Goal: Entertainment & Leisure: Consume media (video, audio)

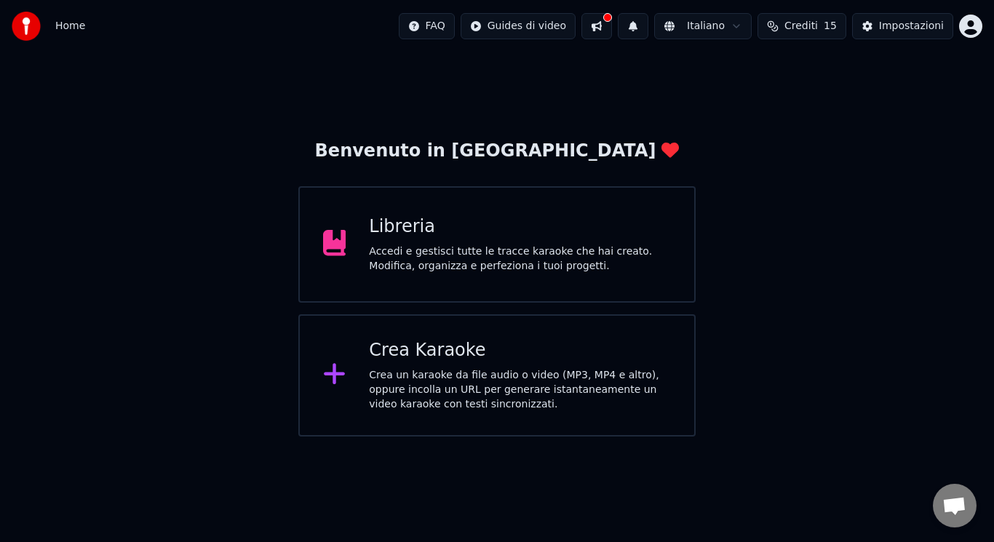
click at [357, 251] on div at bounding box center [340, 244] width 35 height 29
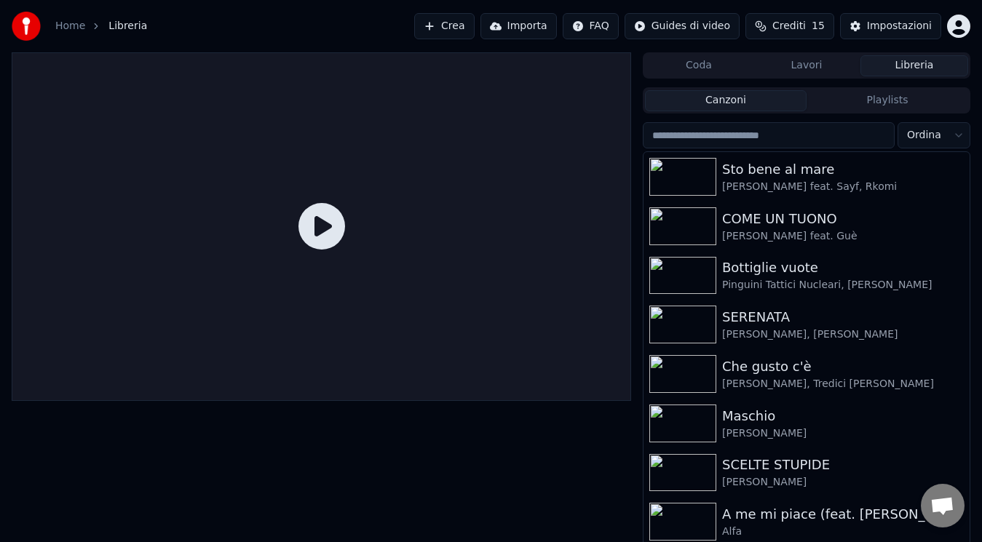
click at [967, 195] on div "Coda Lavori Libreria Canzoni Playlists Ordina Sto bene al mare [PERSON_NAME] fe…" at bounding box center [491, 305] width 982 height 506
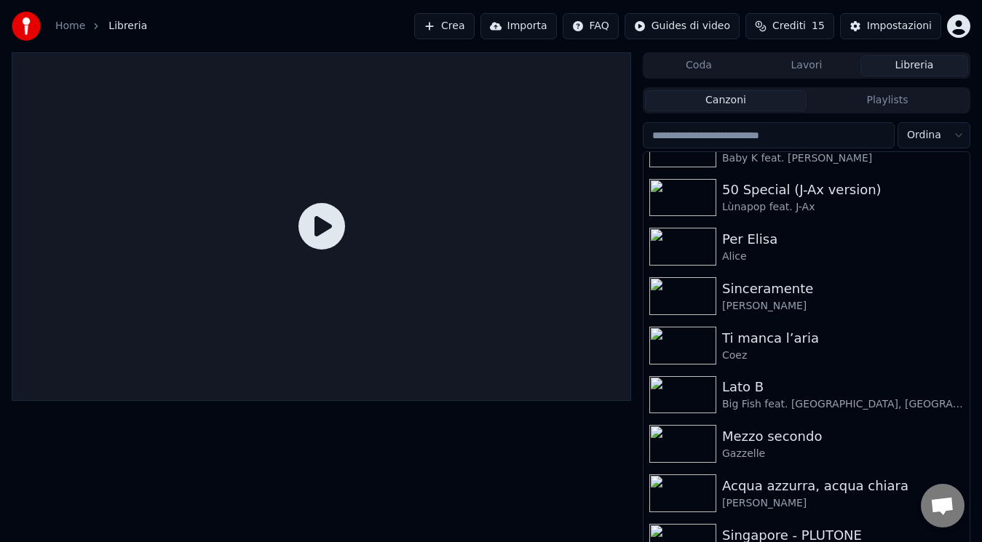
scroll to position [1622, 0]
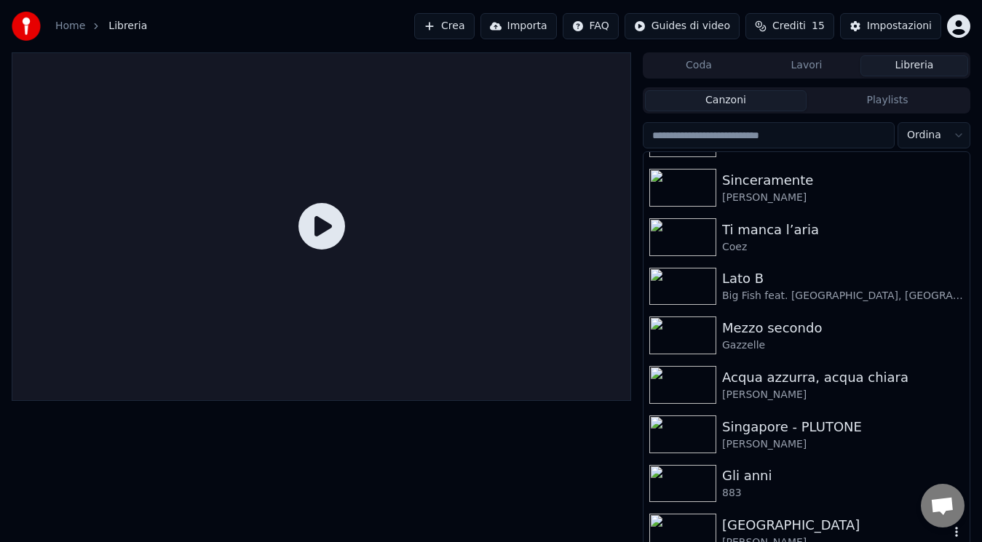
click at [860, 529] on div "[GEOGRAPHIC_DATA]" at bounding box center [835, 525] width 227 height 20
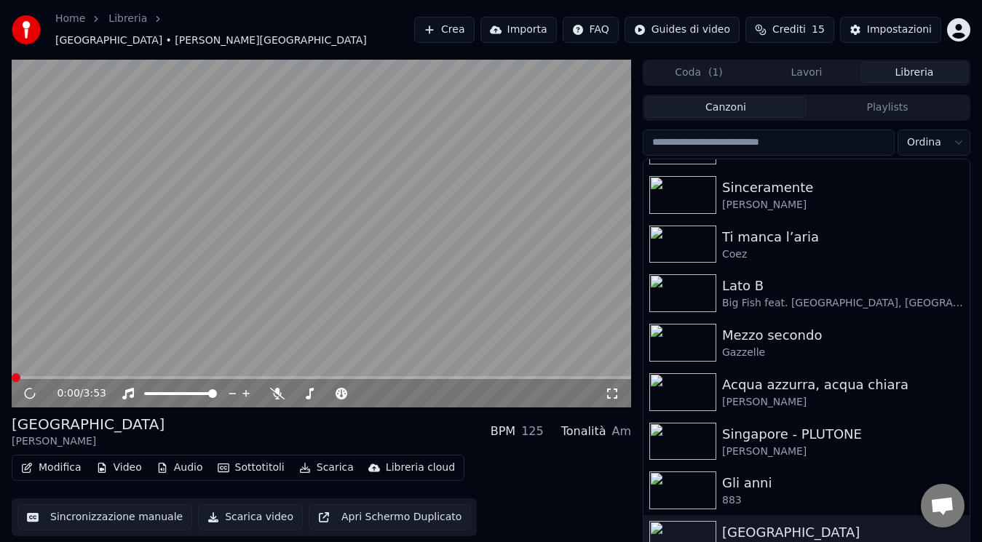
click at [244, 508] on button "Scarica video" at bounding box center [250, 517] width 105 height 26
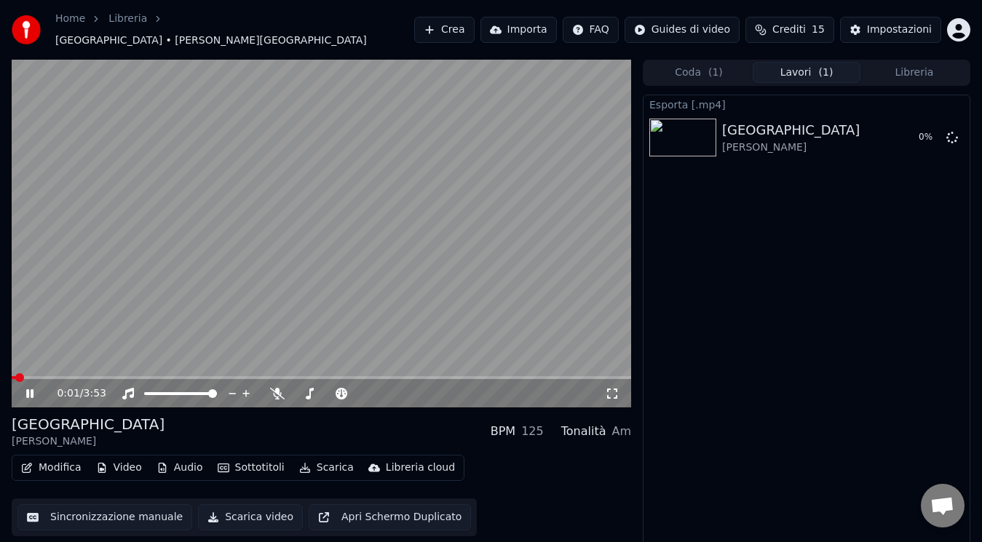
click at [27, 391] on icon at bounding box center [39, 394] width 33 height 12
click at [902, 72] on button "Libreria" at bounding box center [914, 72] width 108 height 21
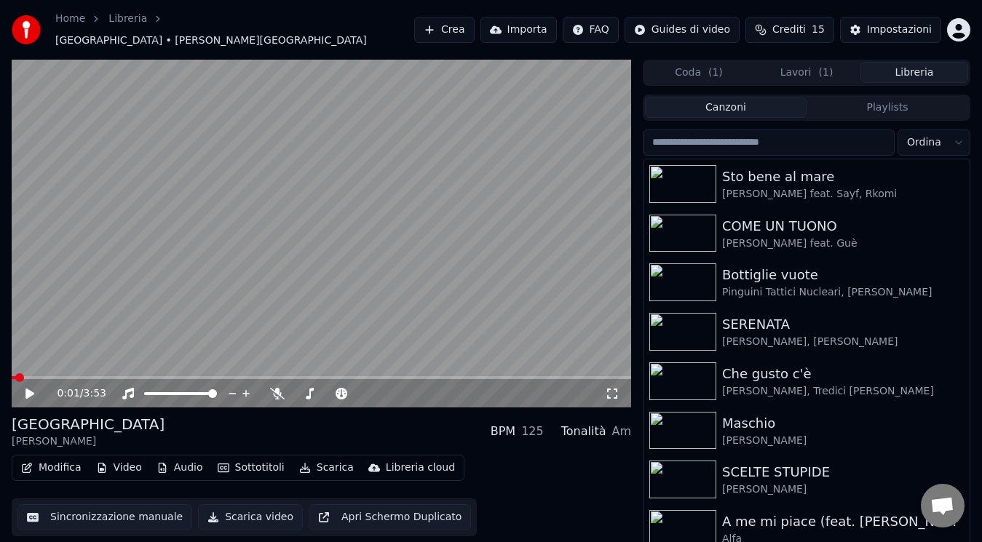
drag, startPoint x: 973, startPoint y: 180, endPoint x: 966, endPoint y: 194, distance: 16.3
click at [966, 194] on div "0:01 / 3:53 Maracaibo [PERSON_NAME] BPM 125 Tonalità Am Modifica Video Audio So…" at bounding box center [491, 313] width 982 height 506
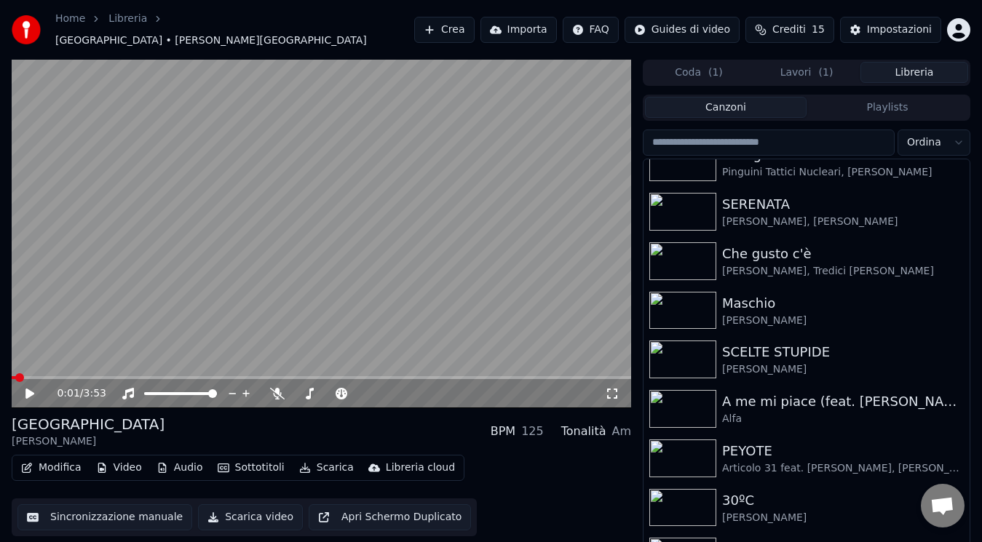
scroll to position [163, 0]
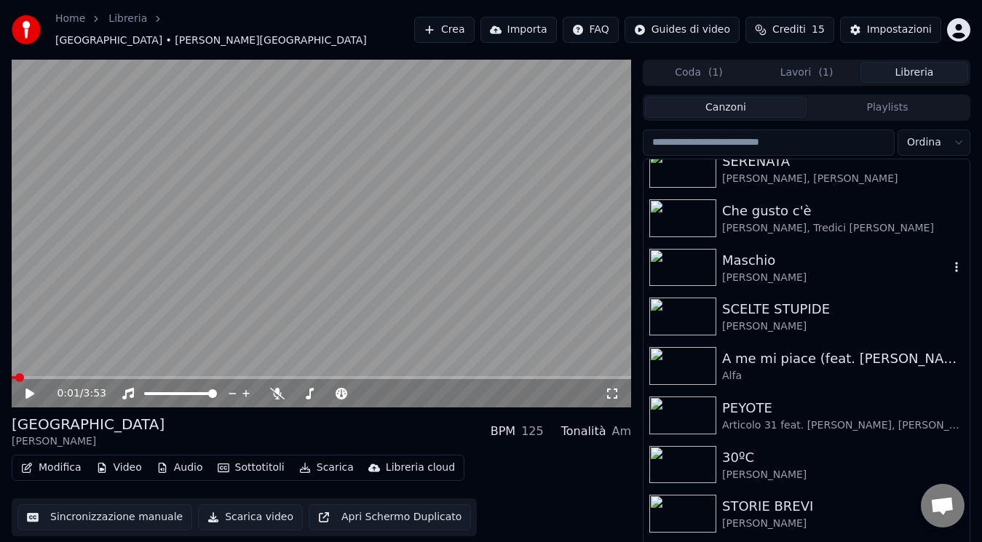
click at [852, 273] on div "[PERSON_NAME]" at bounding box center [835, 278] width 227 height 15
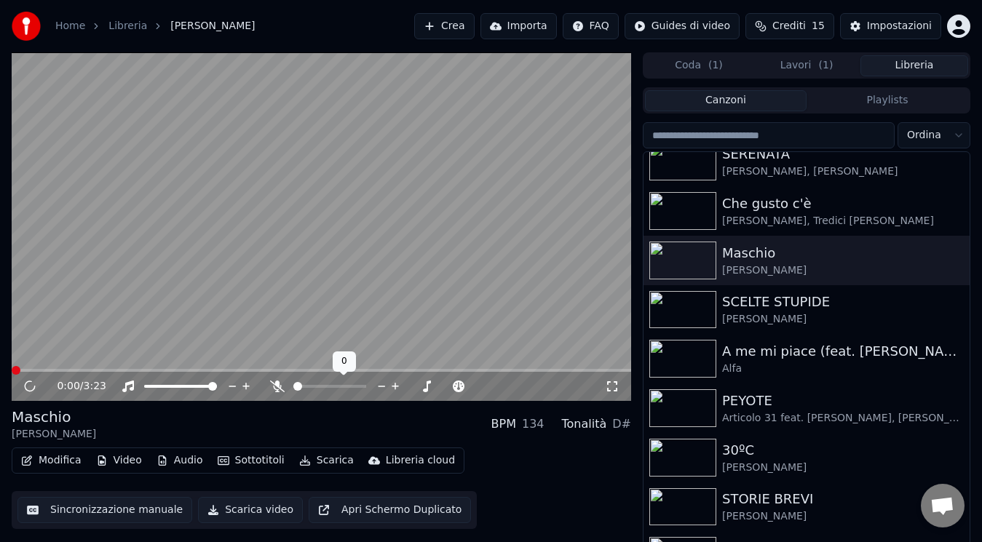
click at [272, 385] on icon at bounding box center [277, 387] width 15 height 12
click at [31, 386] on icon at bounding box center [29, 386] width 7 height 9
click at [12, 370] on span at bounding box center [16, 370] width 9 height 9
click at [27, 384] on icon at bounding box center [29, 386] width 9 height 10
click at [613, 384] on icon at bounding box center [612, 387] width 15 height 12
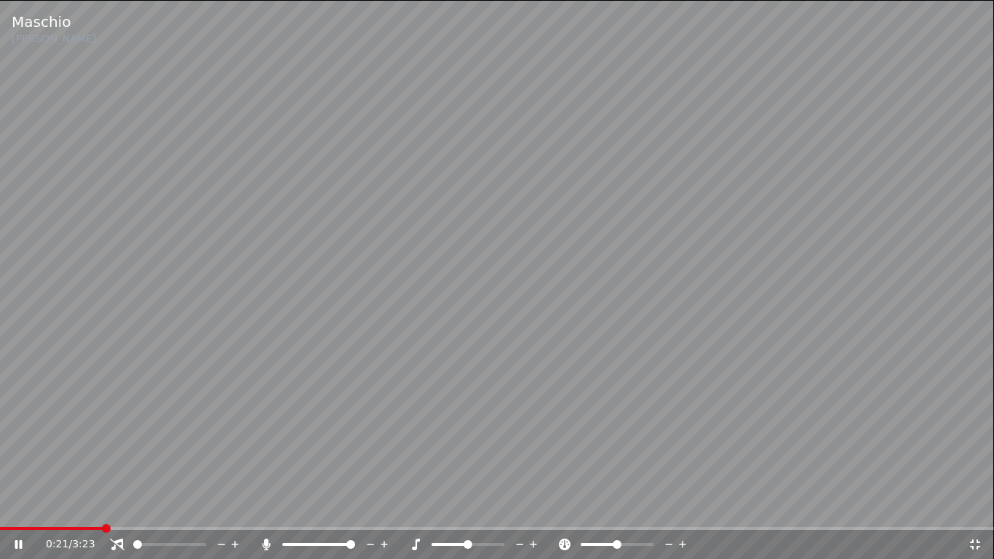
click at [115, 542] on icon at bounding box center [117, 545] width 15 height 12
click at [115, 542] on icon at bounding box center [117, 545] width 12 height 12
click at [116, 542] on icon at bounding box center [117, 545] width 15 height 12
click at [115, 542] on icon at bounding box center [117, 545] width 12 height 12
click at [115, 542] on icon at bounding box center [117, 545] width 15 height 12
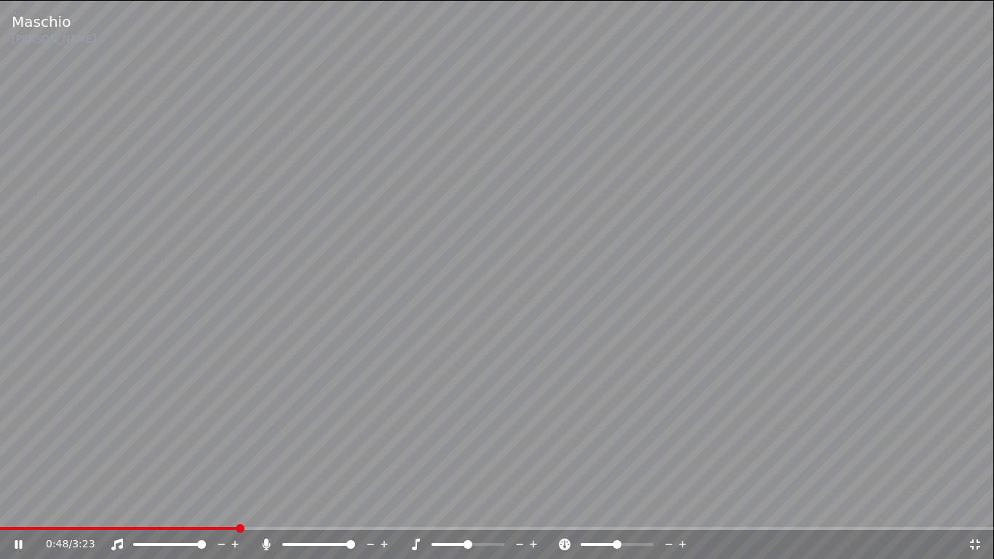
click at [117, 542] on icon at bounding box center [117, 545] width 15 height 12
click at [116, 542] on icon at bounding box center [117, 545] width 15 height 12
click at [115, 542] on icon at bounding box center [117, 545] width 12 height 12
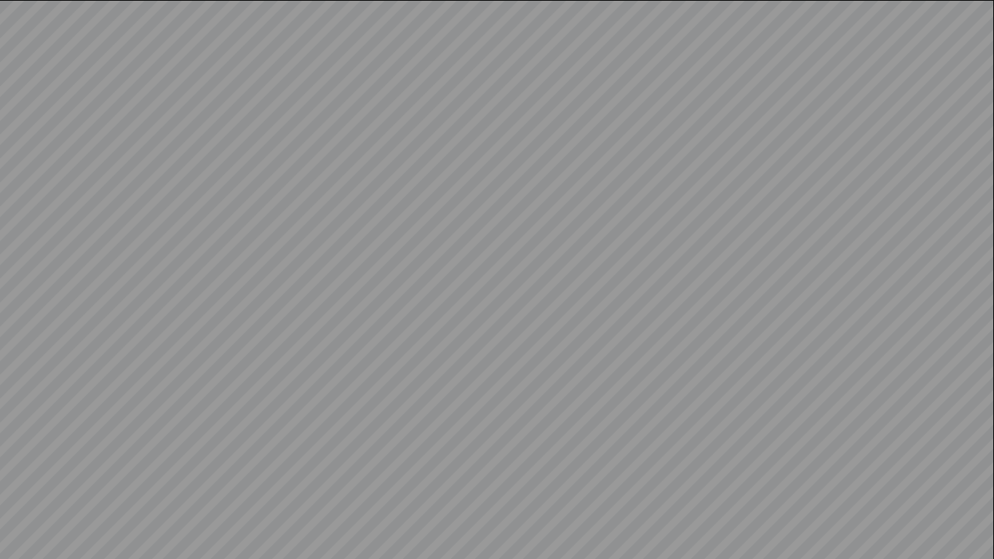
click at [115, 542] on video at bounding box center [497, 279] width 994 height 559
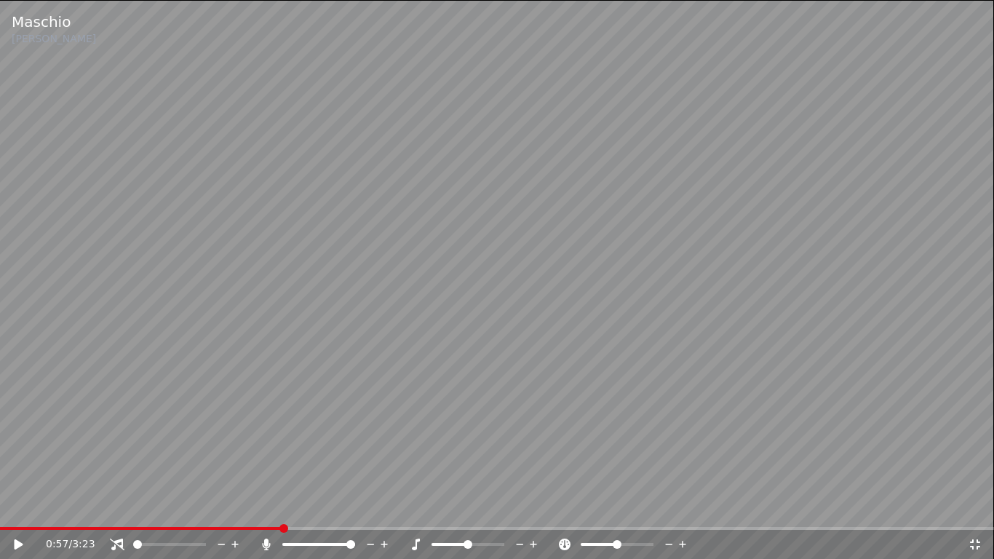
click at [115, 542] on icon at bounding box center [117, 545] width 15 height 12
click at [23, 542] on icon at bounding box center [19, 544] width 9 height 10
click at [250, 530] on div "1:01 / 3:23" at bounding box center [497, 544] width 994 height 29
click at [250, 530] on div "1:02 / 3:23" at bounding box center [497, 544] width 994 height 29
click at [250, 527] on span at bounding box center [125, 528] width 250 height 3
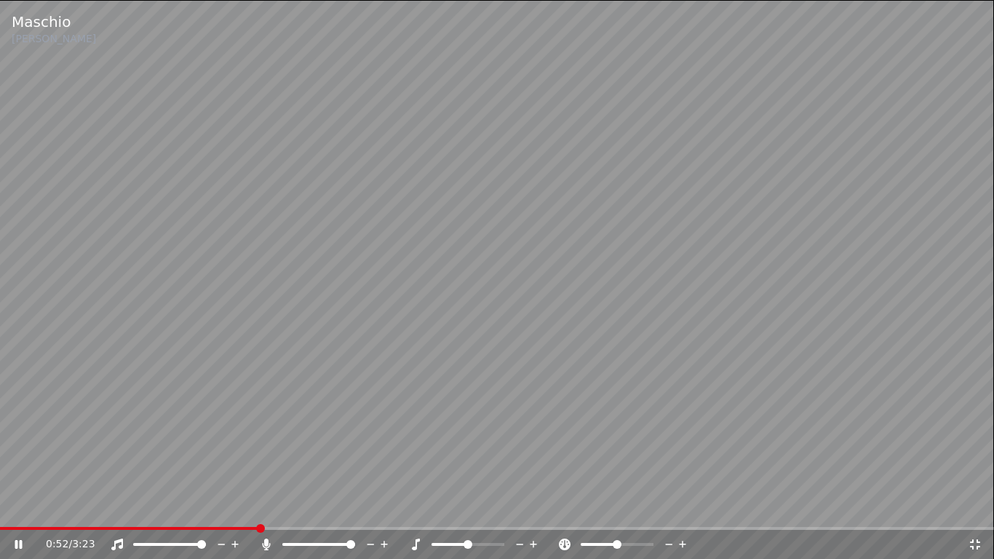
click at [119, 542] on icon at bounding box center [117, 545] width 15 height 12
click at [116, 542] on icon at bounding box center [117, 545] width 12 height 12
click at [122, 542] on icon at bounding box center [117, 545] width 15 height 12
click at [116, 542] on icon at bounding box center [117, 545] width 12 height 12
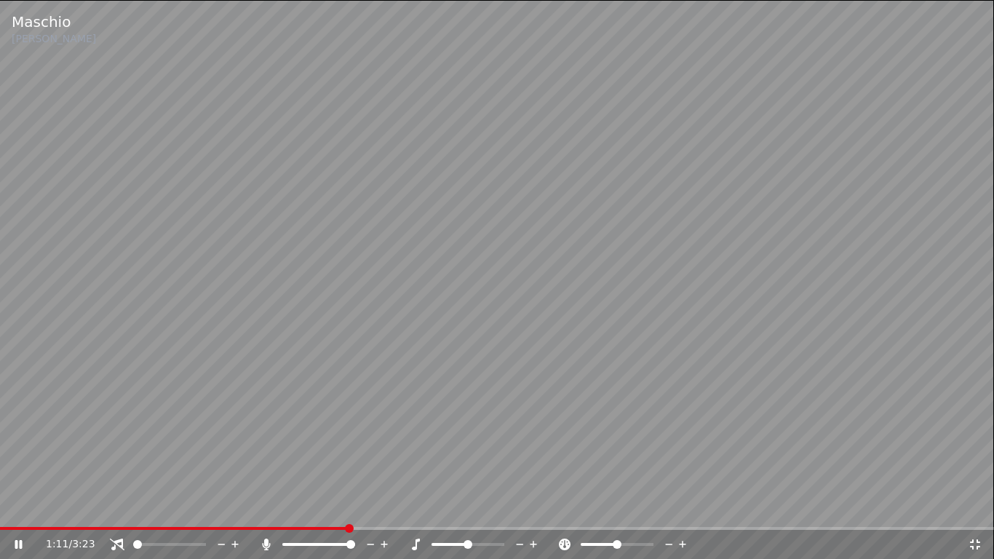
click at [116, 542] on icon at bounding box center [117, 545] width 15 height 12
click at [116, 542] on icon at bounding box center [117, 545] width 12 height 12
click at [116, 542] on icon at bounding box center [117, 545] width 15 height 12
click at [118, 542] on icon at bounding box center [117, 545] width 15 height 12
click at [116, 542] on icon at bounding box center [117, 545] width 15 height 12
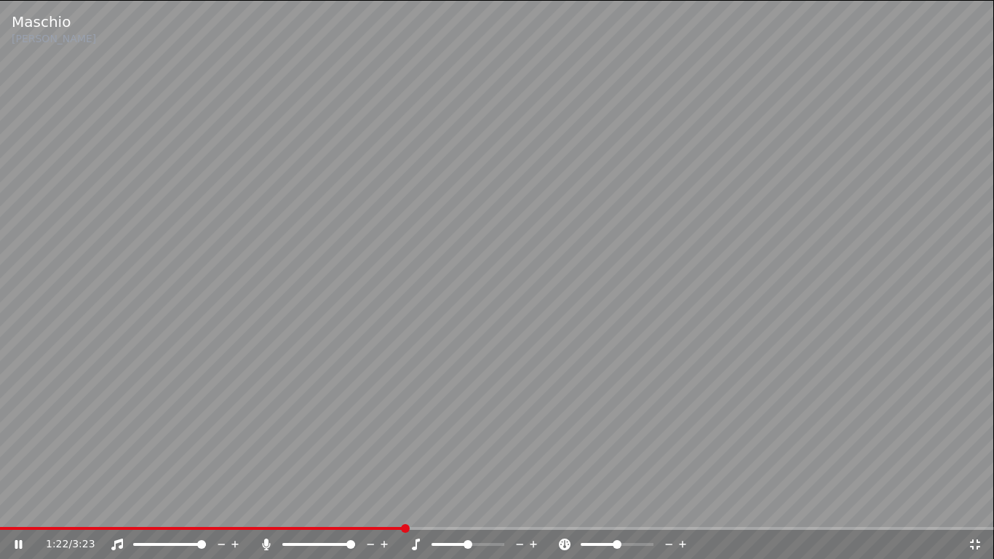
click at [116, 542] on icon at bounding box center [117, 545] width 12 height 12
click at [111, 542] on div "1:24 / 3:23" at bounding box center [497, 544] width 994 height 29
click at [111, 542] on icon at bounding box center [117, 545] width 15 height 12
click at [115, 542] on icon at bounding box center [117, 545] width 12 height 12
click at [113, 542] on icon at bounding box center [117, 545] width 15 height 12
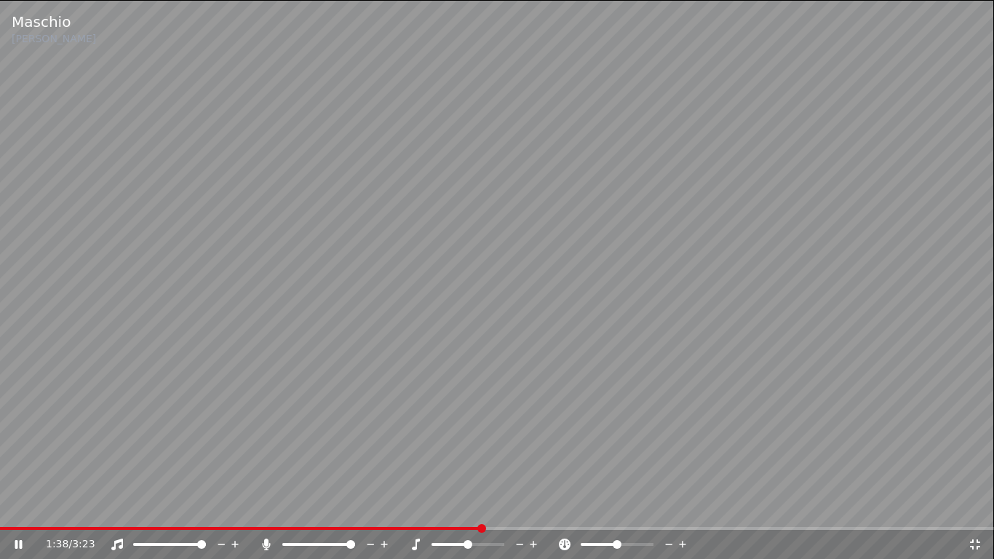
click at [116, 542] on icon at bounding box center [117, 545] width 12 height 12
click at [115, 542] on icon at bounding box center [117, 545] width 15 height 12
click at [115, 542] on icon at bounding box center [117, 545] width 12 height 12
click at [118, 542] on icon at bounding box center [117, 545] width 15 height 12
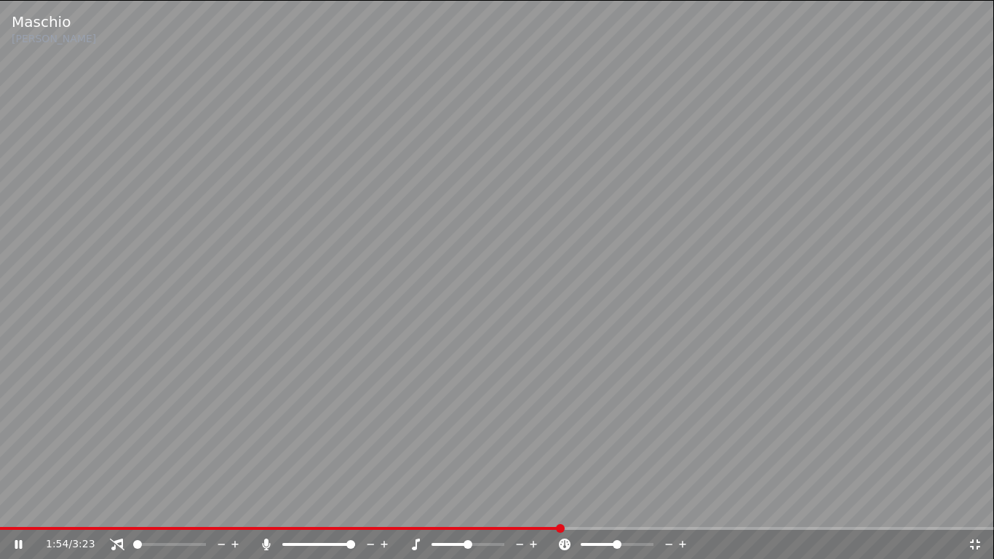
click at [114, 542] on icon at bounding box center [117, 545] width 15 height 12
click at [117, 542] on icon at bounding box center [117, 545] width 12 height 12
click at [118, 542] on icon at bounding box center [117, 545] width 15 height 12
click at [118, 542] on icon at bounding box center [117, 545] width 12 height 12
click at [114, 542] on icon at bounding box center [117, 545] width 15 height 12
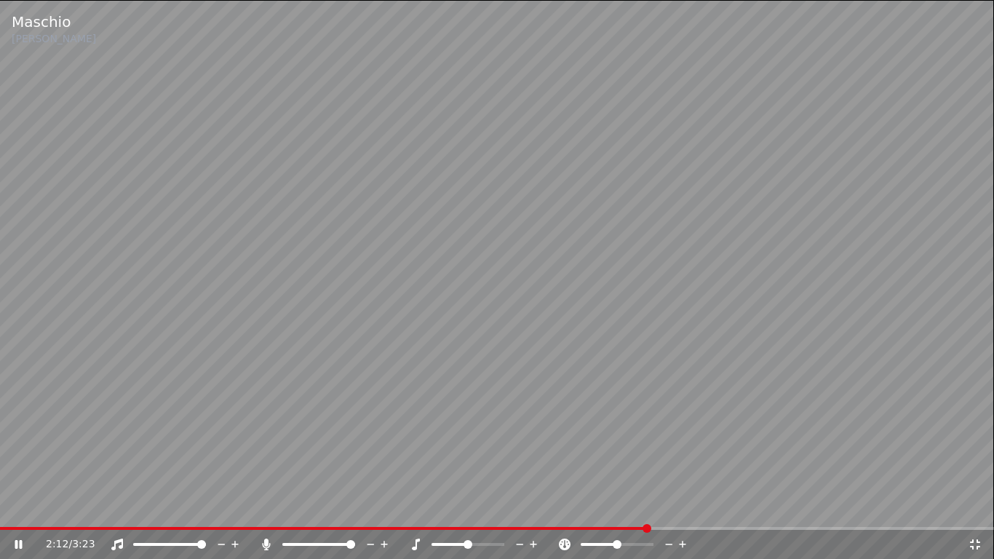
click at [114, 542] on icon at bounding box center [117, 545] width 15 height 12
click at [115, 540] on icon at bounding box center [117, 545] width 15 height 12
click at [115, 541] on icon at bounding box center [117, 545] width 12 height 12
click at [116, 540] on icon at bounding box center [117, 545] width 15 height 12
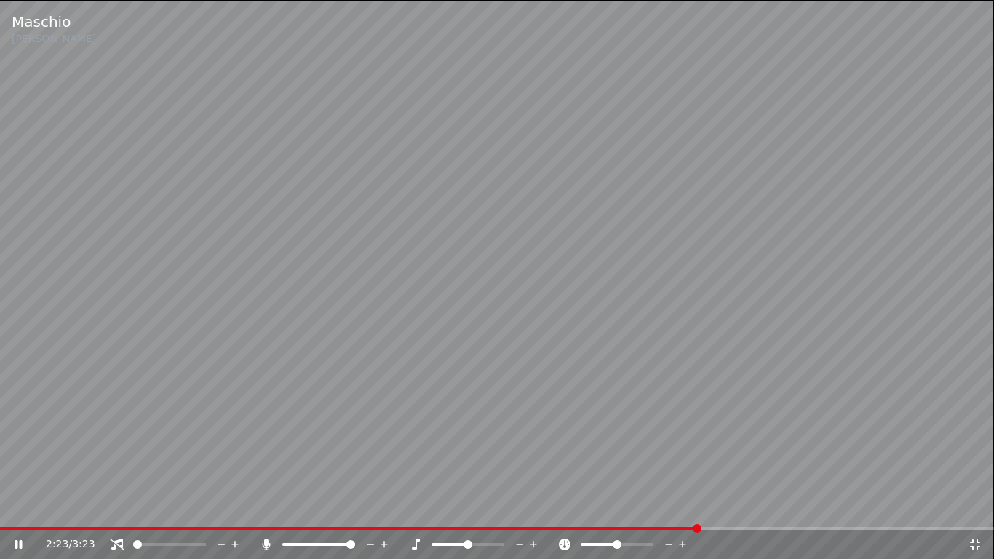
click at [116, 540] on icon at bounding box center [117, 545] width 15 height 12
click at [115, 542] on icon at bounding box center [117, 545] width 12 height 12
click at [121, 542] on icon at bounding box center [117, 545] width 15 height 12
click at [116, 542] on icon at bounding box center [117, 545] width 15 height 12
click at [116, 541] on icon at bounding box center [117, 545] width 15 height 12
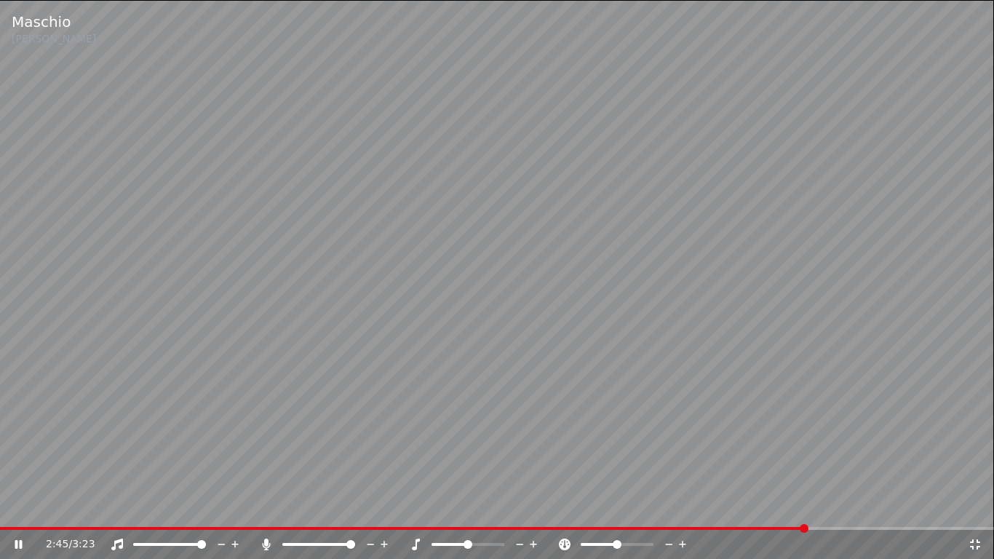
click at [116, 542] on icon at bounding box center [117, 545] width 12 height 12
click at [116, 542] on icon at bounding box center [117, 545] width 15 height 12
click at [112, 542] on icon at bounding box center [117, 545] width 15 height 12
click at [115, 542] on icon at bounding box center [117, 545] width 15 height 12
click at [115, 541] on icon at bounding box center [117, 545] width 12 height 12
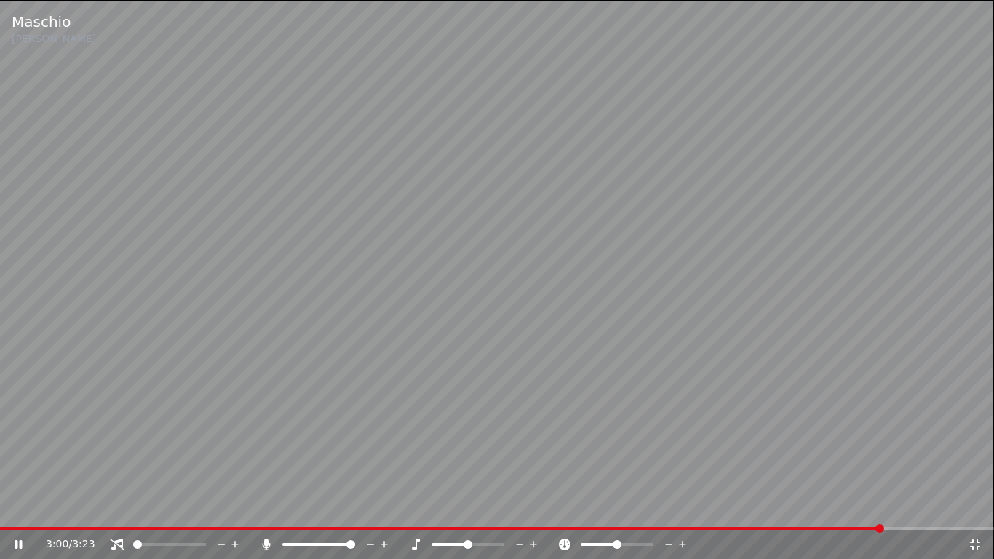
click at [114, 541] on icon at bounding box center [117, 545] width 15 height 12
click at [114, 542] on icon at bounding box center [117, 545] width 12 height 12
click at [117, 542] on icon at bounding box center [117, 545] width 15 height 12
click at [116, 539] on icon at bounding box center [117, 545] width 15 height 12
click at [115, 542] on icon at bounding box center [117, 545] width 15 height 12
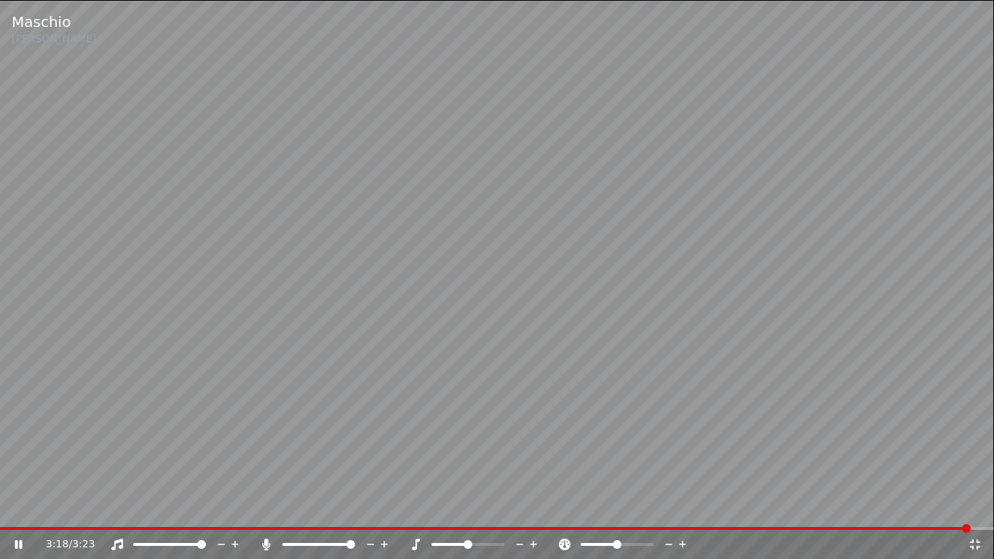
click at [116, 542] on icon at bounding box center [117, 545] width 12 height 12
click at [117, 542] on icon at bounding box center [117, 545] width 15 height 12
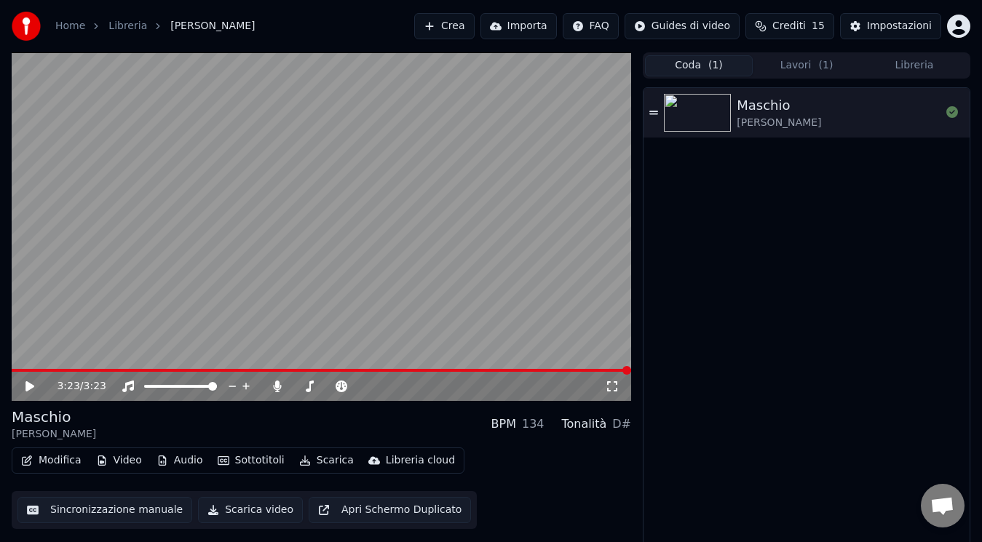
click at [713, 71] on span "( 1 )" at bounding box center [715, 65] width 15 height 15
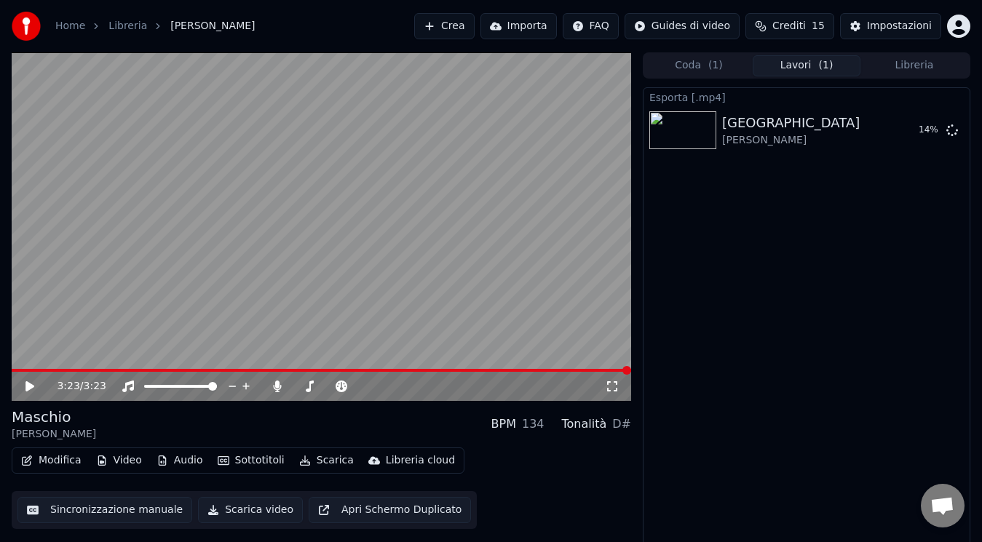
click at [776, 67] on button "Lavori ( 1 )" at bounding box center [807, 65] width 108 height 21
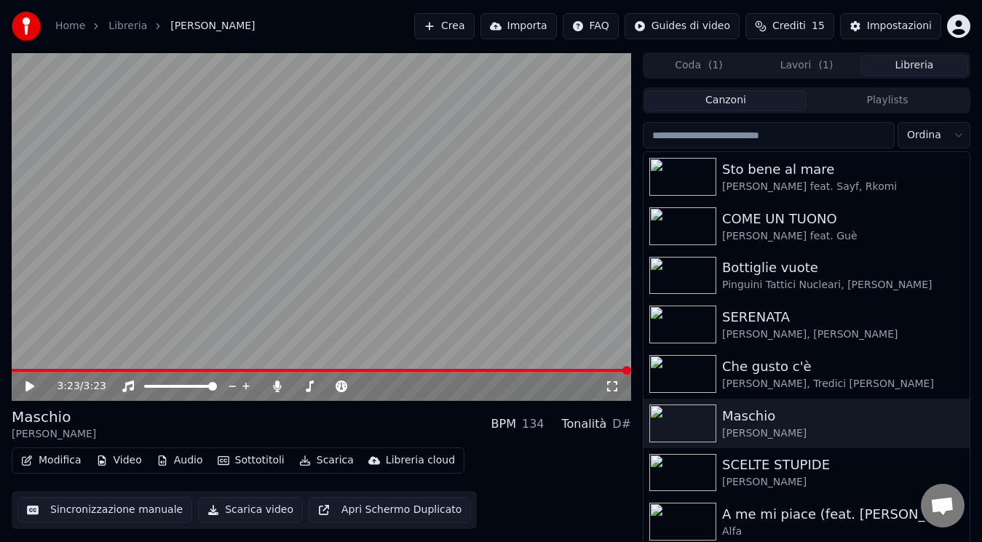
click at [905, 58] on button "Libreria" at bounding box center [914, 65] width 108 height 21
click at [830, 191] on div "[PERSON_NAME] feat. Sayf, Rkomi" at bounding box center [835, 187] width 227 height 15
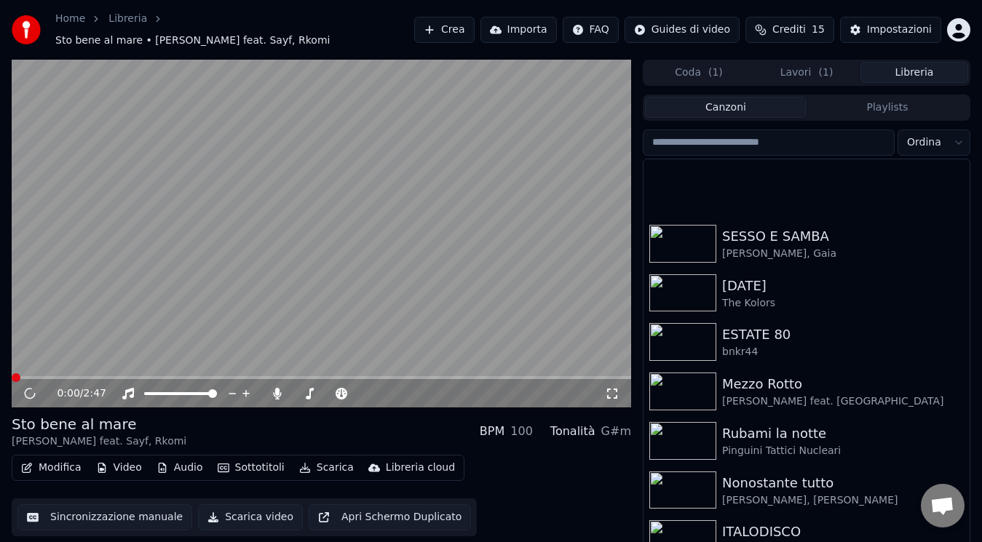
scroll to position [609, 0]
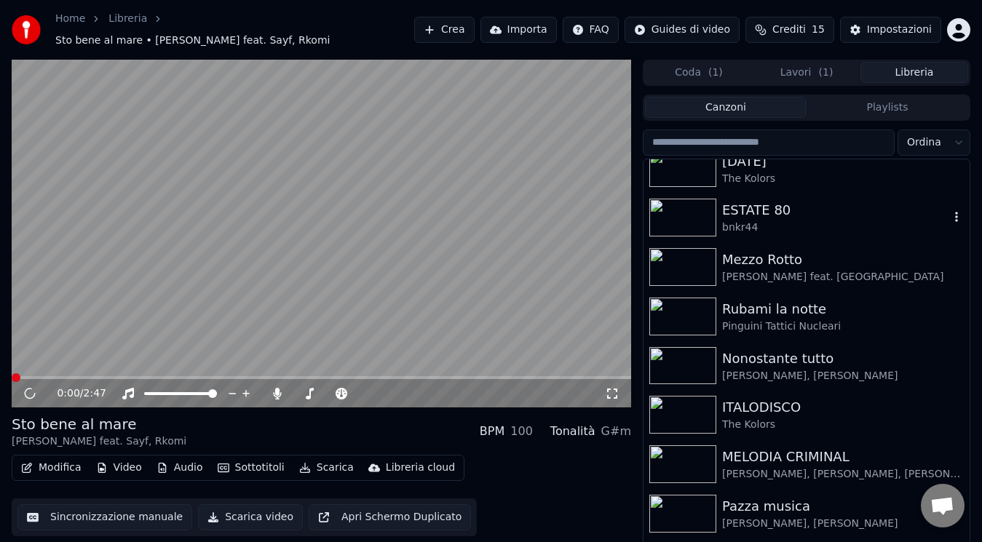
click at [788, 209] on div "ESTATE 80" at bounding box center [835, 210] width 227 height 20
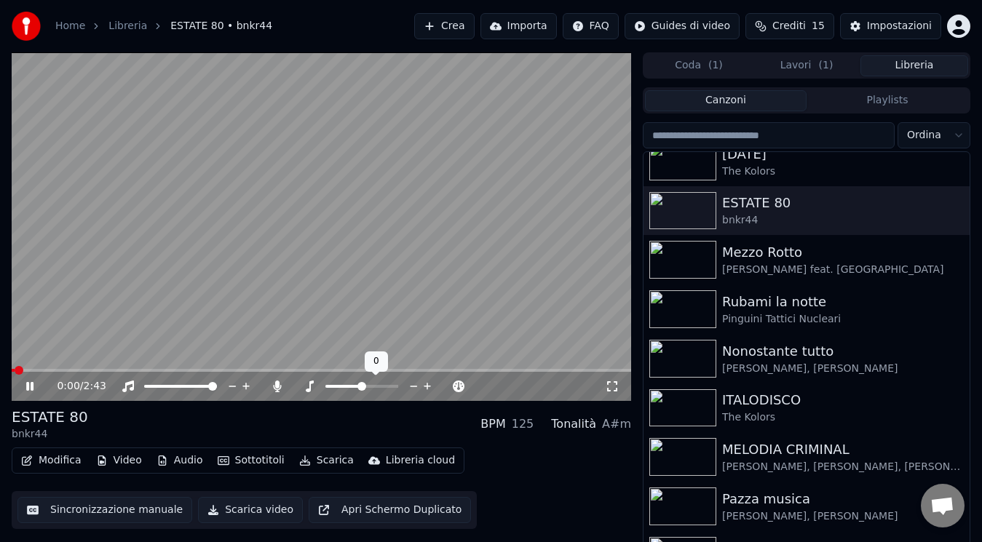
click at [408, 386] on icon at bounding box center [414, 386] width 14 height 15
click at [23, 391] on icon at bounding box center [39, 387] width 33 height 12
click at [12, 369] on span at bounding box center [322, 370] width 620 height 3
click at [442, 387] on icon at bounding box center [446, 386] width 14 height 15
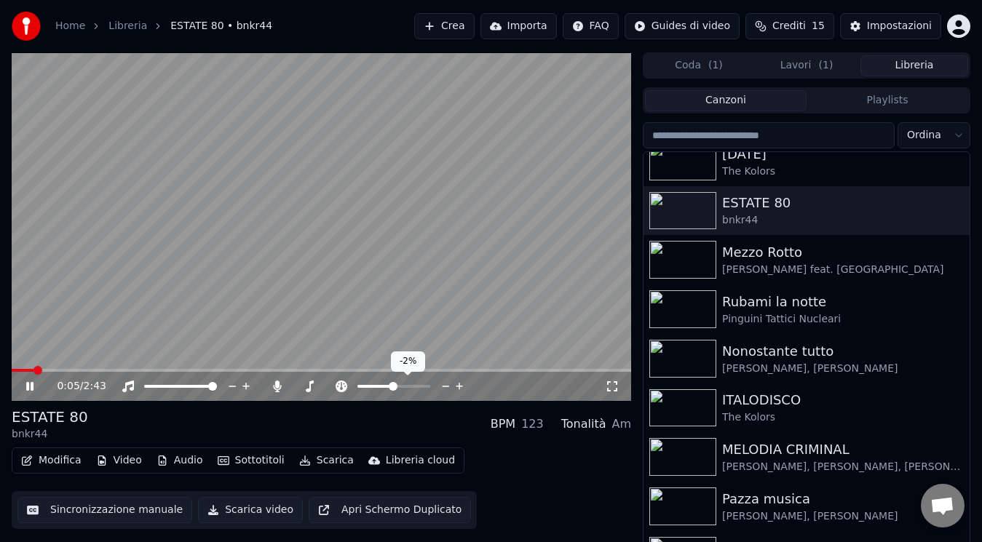
click at [442, 387] on icon at bounding box center [446, 386] width 14 height 15
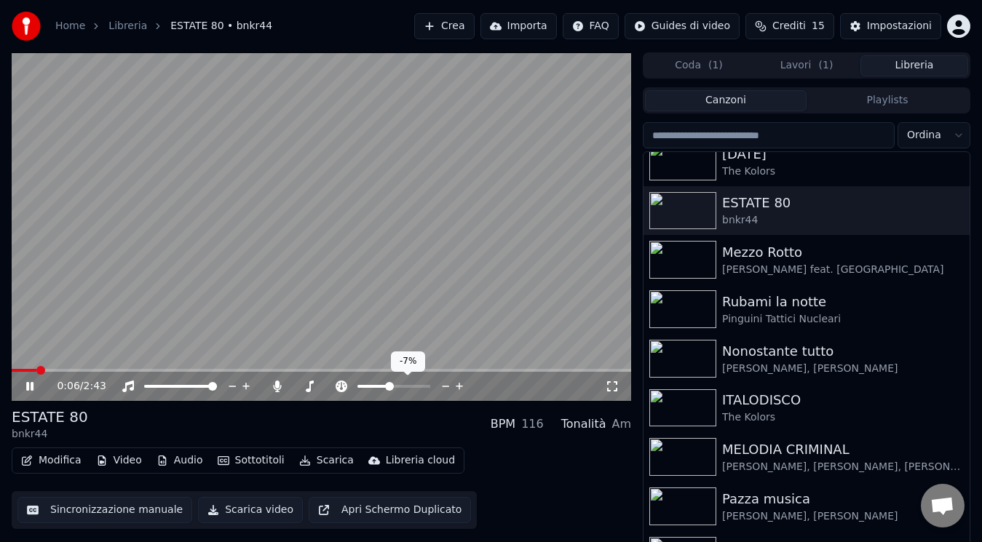
click at [442, 387] on icon at bounding box center [446, 386] width 14 height 15
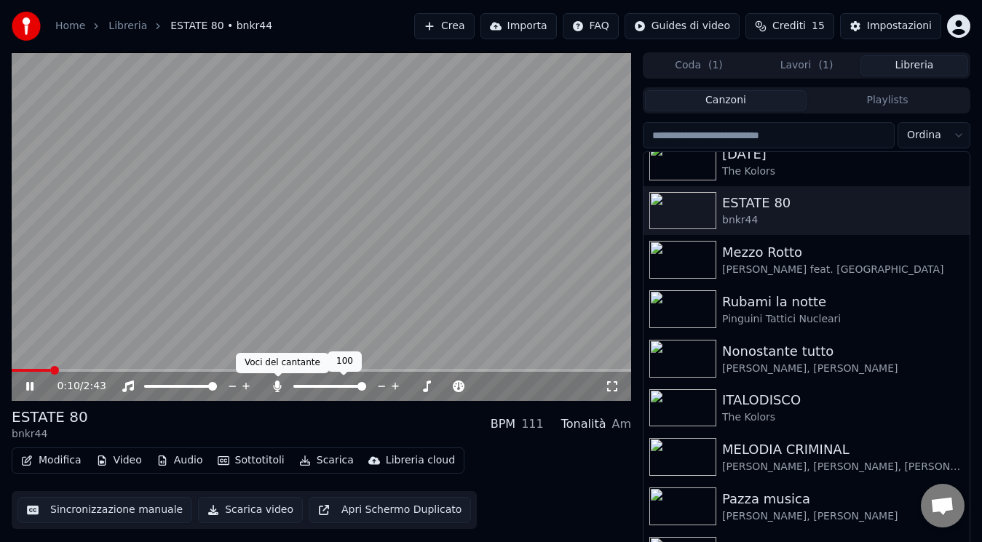
click at [277, 387] on icon at bounding box center [278, 387] width 8 height 12
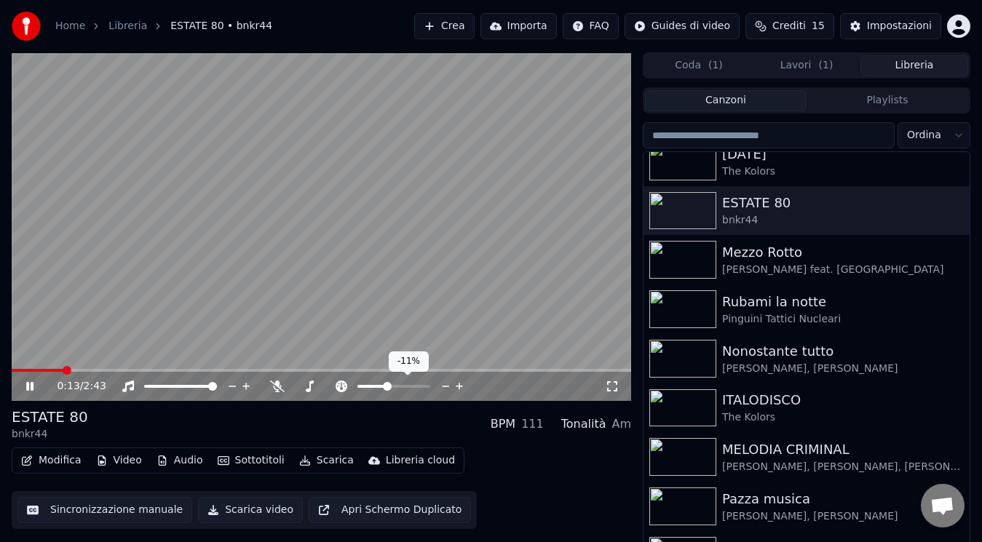
click at [440, 387] on icon at bounding box center [446, 386] width 14 height 15
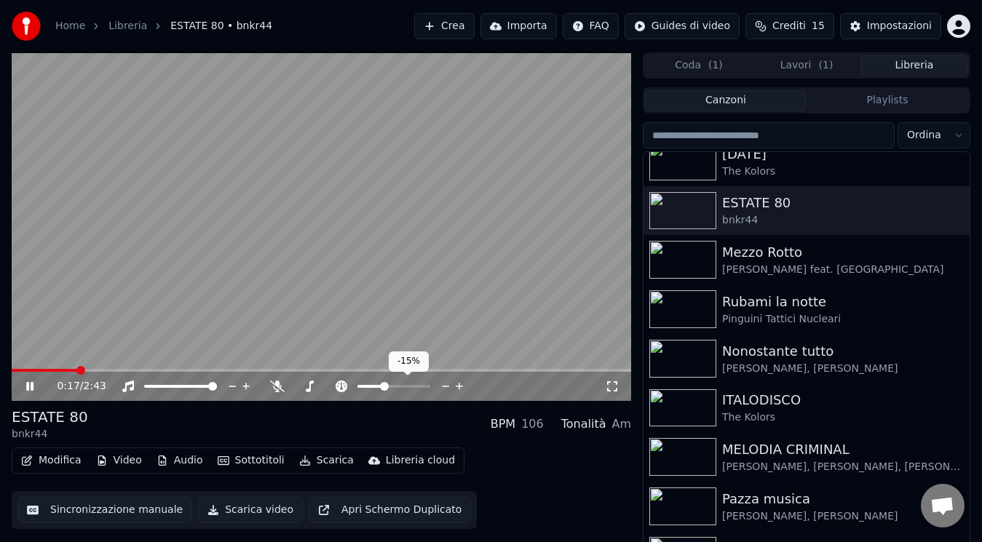
click at [440, 387] on icon at bounding box center [446, 386] width 14 height 15
click at [12, 371] on span at bounding box center [16, 370] width 9 height 9
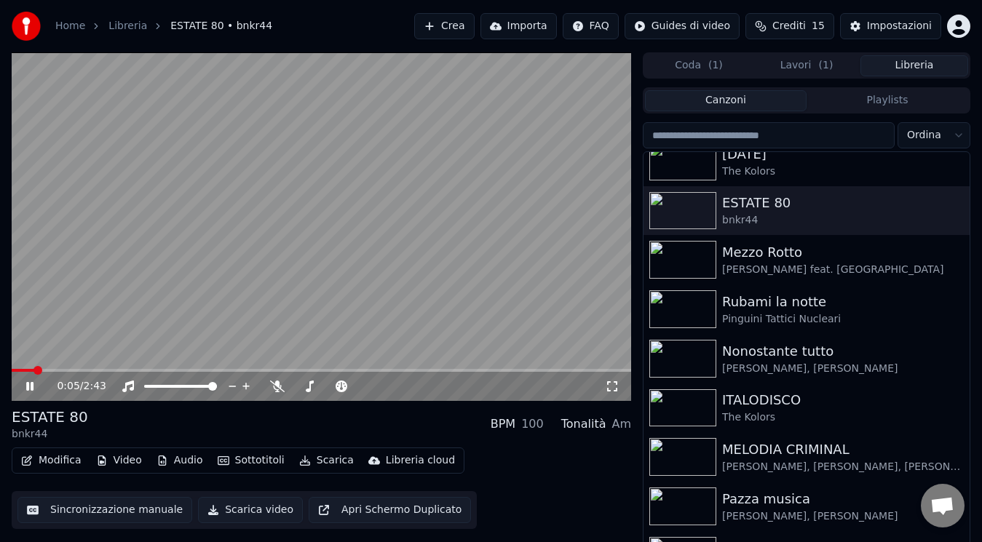
click at [28, 386] on icon at bounding box center [29, 386] width 7 height 9
click at [32, 371] on div "0:06 / 2:43" at bounding box center [322, 385] width 620 height 32
click at [12, 369] on span at bounding box center [12, 370] width 0 height 3
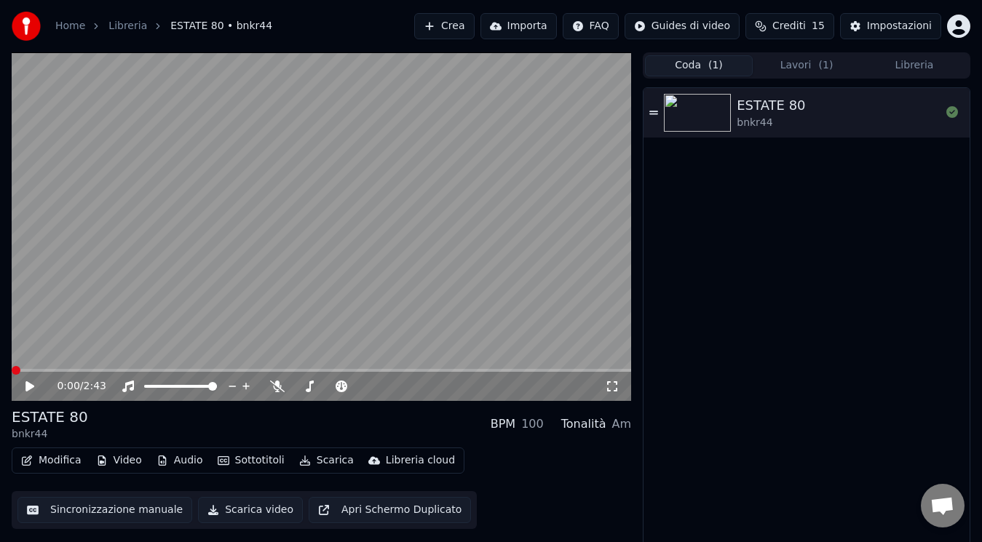
click at [734, 66] on button "Coda ( 1 )" at bounding box center [699, 65] width 108 height 21
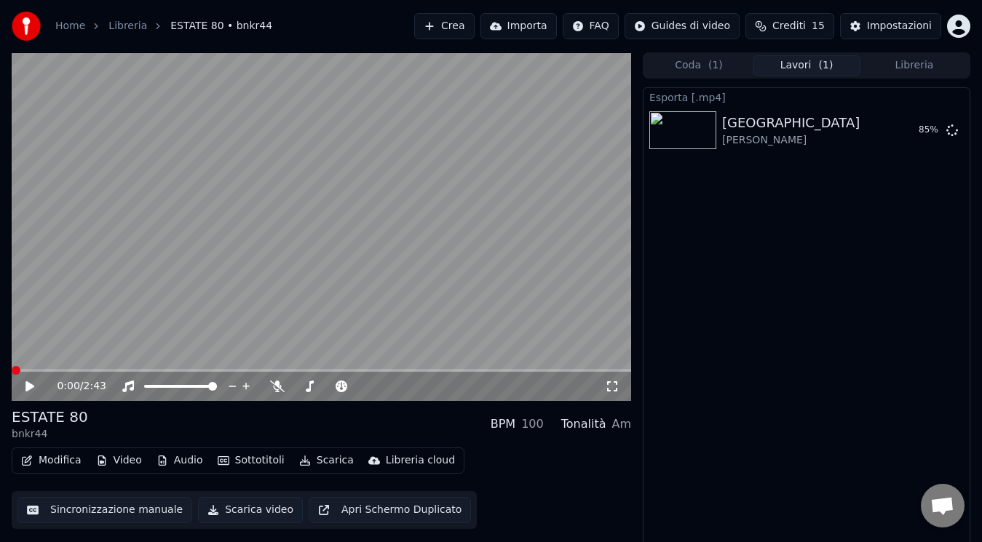
click at [814, 68] on button "Lavori ( 1 )" at bounding box center [807, 65] width 108 height 21
click at [39, 381] on icon at bounding box center [39, 387] width 33 height 12
click at [27, 387] on icon at bounding box center [29, 386] width 7 height 9
click at [20, 372] on span at bounding box center [24, 370] width 9 height 9
click at [608, 387] on icon at bounding box center [612, 387] width 15 height 12
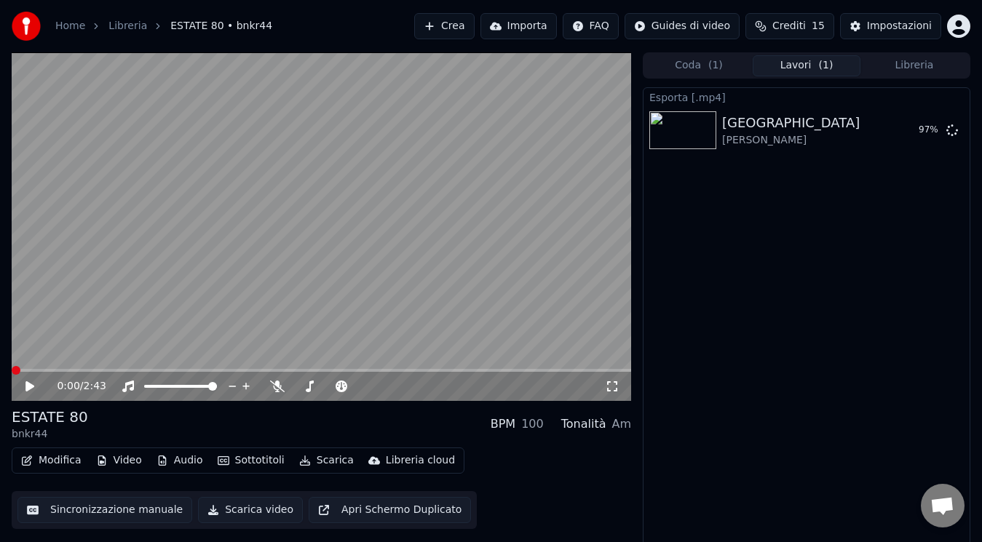
drag, startPoint x: 608, startPoint y: 387, endPoint x: 608, endPoint y: 403, distance: 16.7
click at [608, 403] on div "0:00 / 2:43 ESTATE 80 bnkr44 BPM 100 Tonalità Am Modifica Video Audio Sottotito…" at bounding box center [322, 300] width 620 height 496
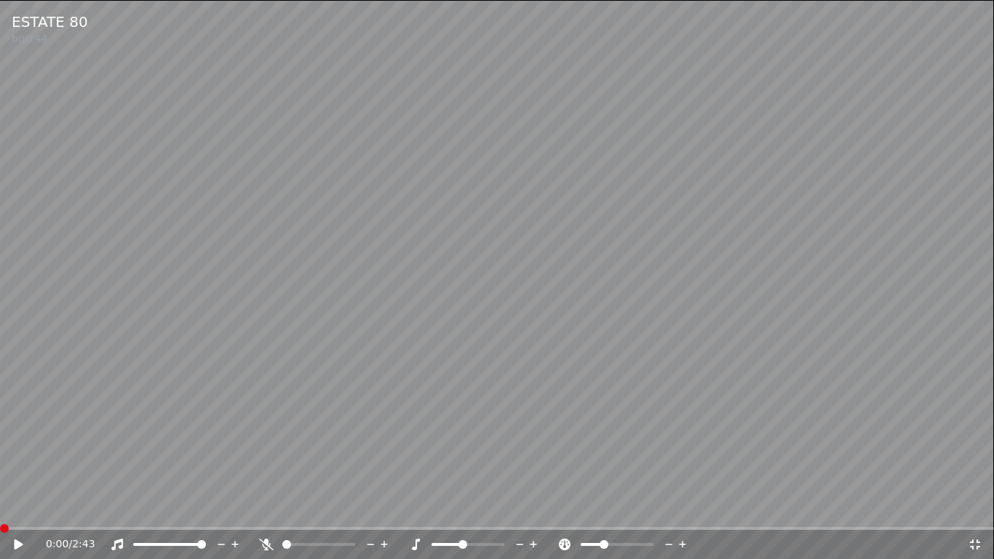
click at [15, 542] on icon at bounding box center [19, 544] width 9 height 10
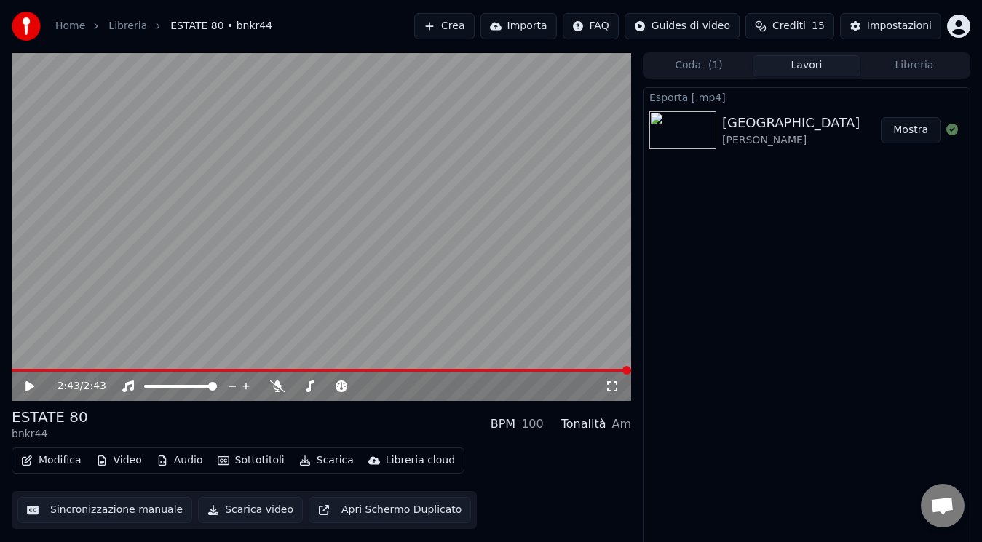
click at [919, 123] on button "Mostra" at bounding box center [911, 130] width 60 height 26
